Goal: Navigation & Orientation: Find specific page/section

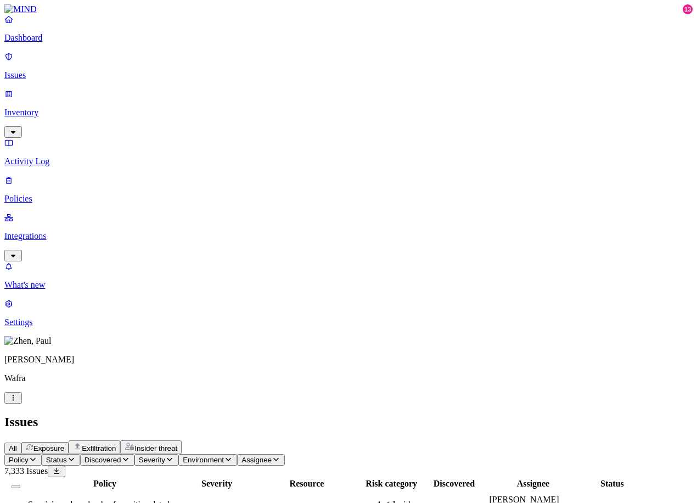
scroll to position [100, 0]
click at [48, 231] on p "Integrations" at bounding box center [348, 236] width 688 height 10
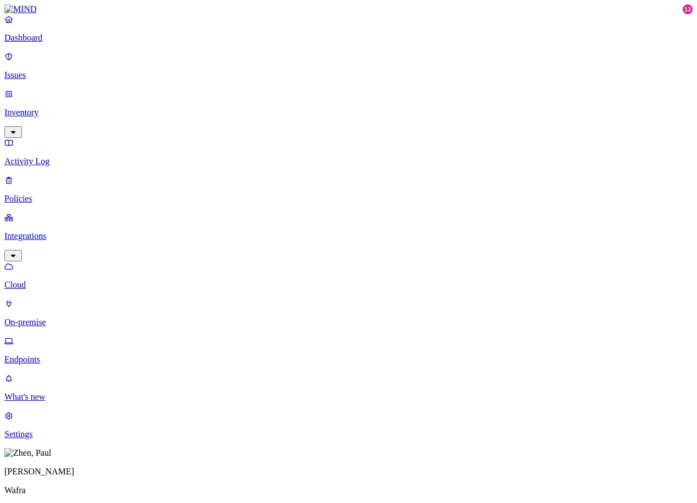
click at [40, 439] on p "Settings" at bounding box center [348, 434] width 688 height 10
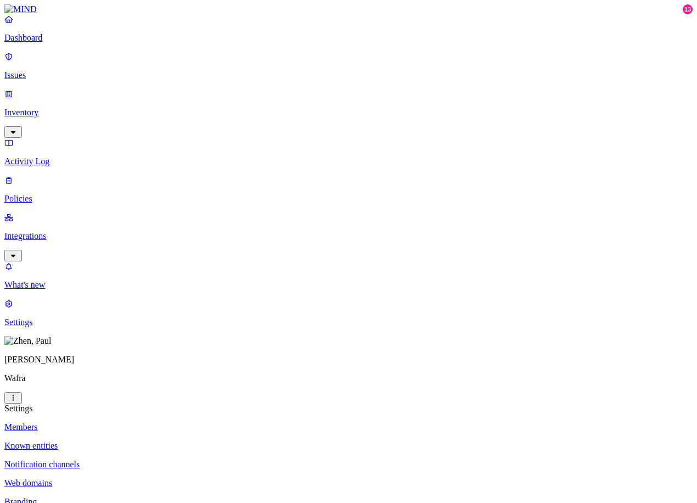
click at [44, 43] on p "Dashboard" at bounding box center [348, 38] width 688 height 10
click at [45, 70] on p "Issues" at bounding box center [348, 75] width 688 height 10
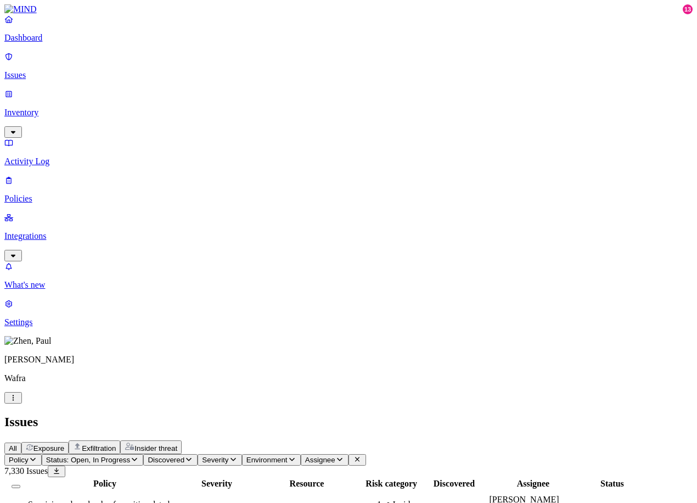
click at [38, 231] on p "Integrations" at bounding box center [348, 236] width 688 height 10
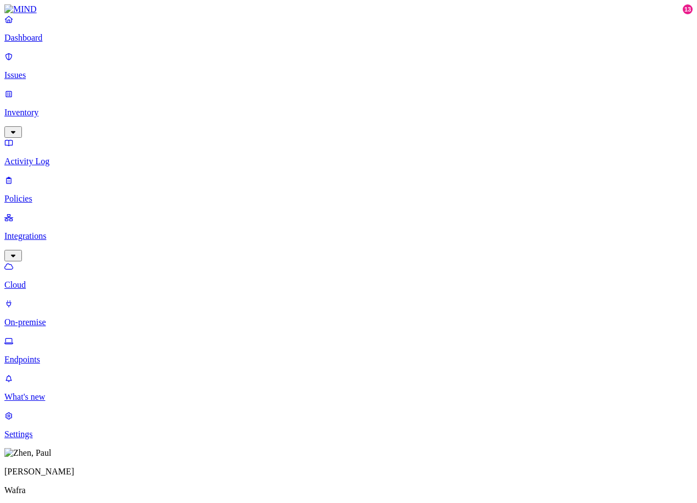
click at [44, 355] on p "Endpoints" at bounding box center [348, 360] width 688 height 10
